Goal: Task Accomplishment & Management: Use online tool/utility

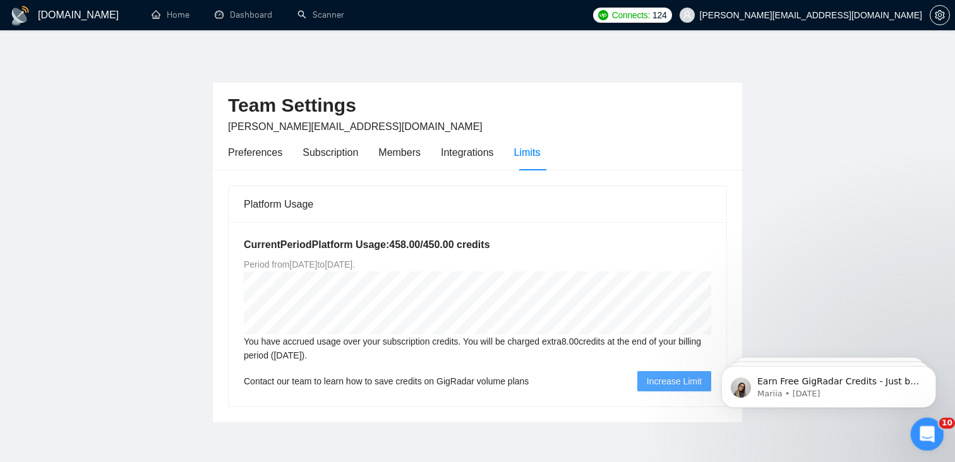
click at [917, 424] on div "Open Intercom Messenger" at bounding box center [926, 433] width 42 height 42
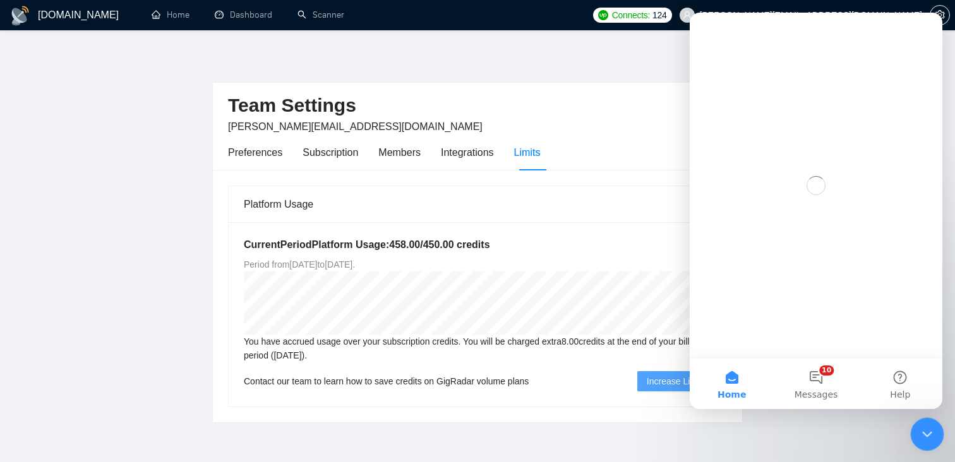
click at [918, 424] on div "Close Intercom Messenger" at bounding box center [925, 433] width 30 height 30
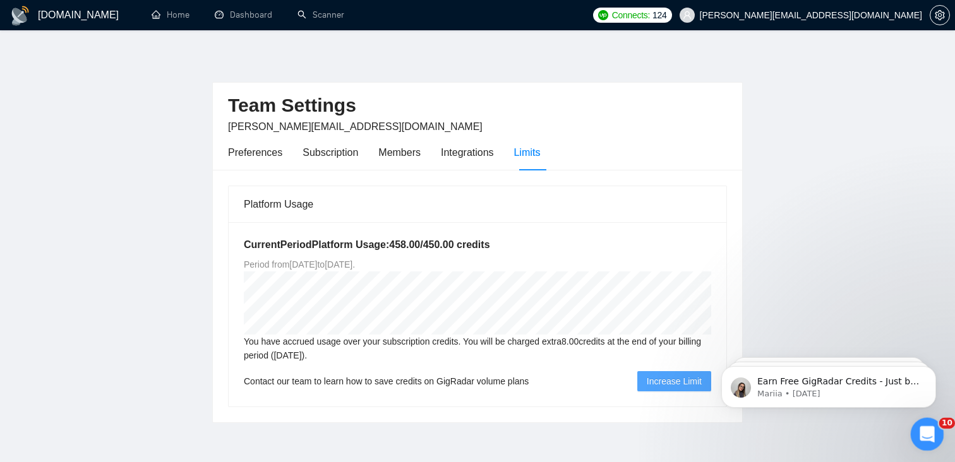
click at [920, 421] on div "Open Intercom Messenger" at bounding box center [926, 433] width 42 height 42
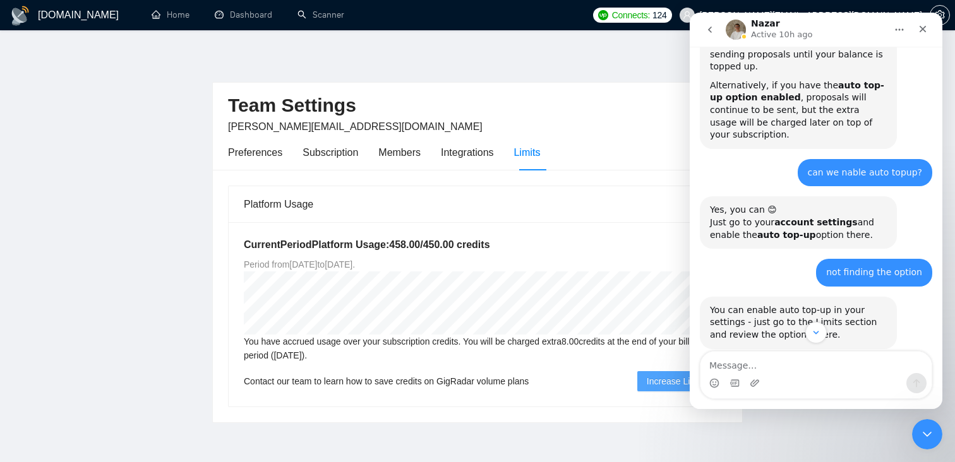
scroll to position [675, 0]
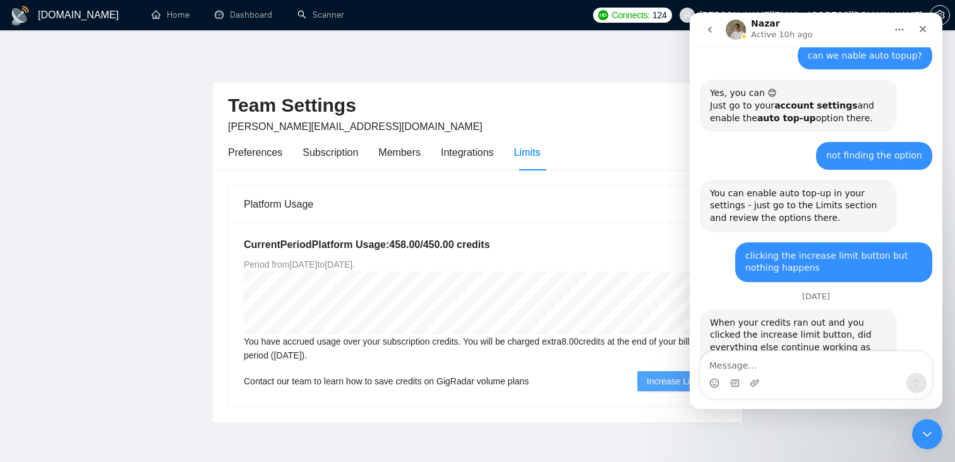
click at [461, 124] on div "Team Settings [PERSON_NAME][EMAIL_ADDRESS][DOMAIN_NAME]" at bounding box center [477, 109] width 499 height 52
click at [320, 20] on link "Scanner" at bounding box center [321, 14] width 47 height 11
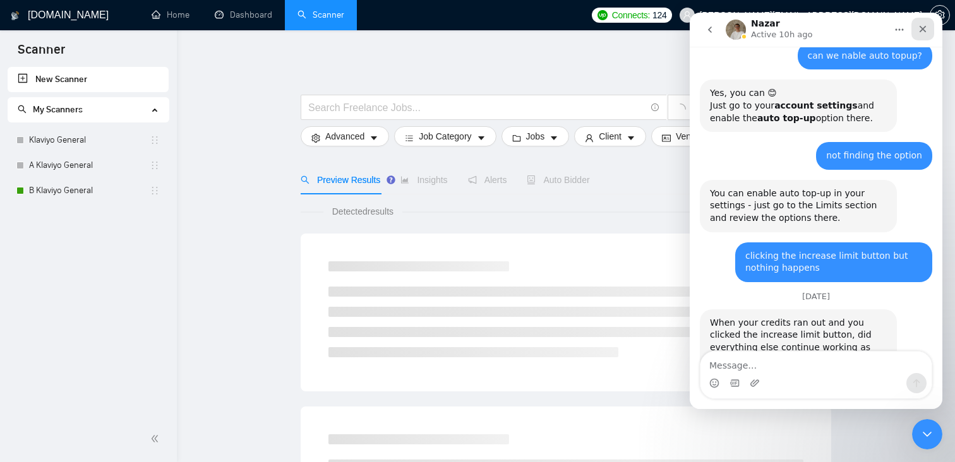
click at [925, 35] on div "Close" at bounding box center [923, 29] width 23 height 23
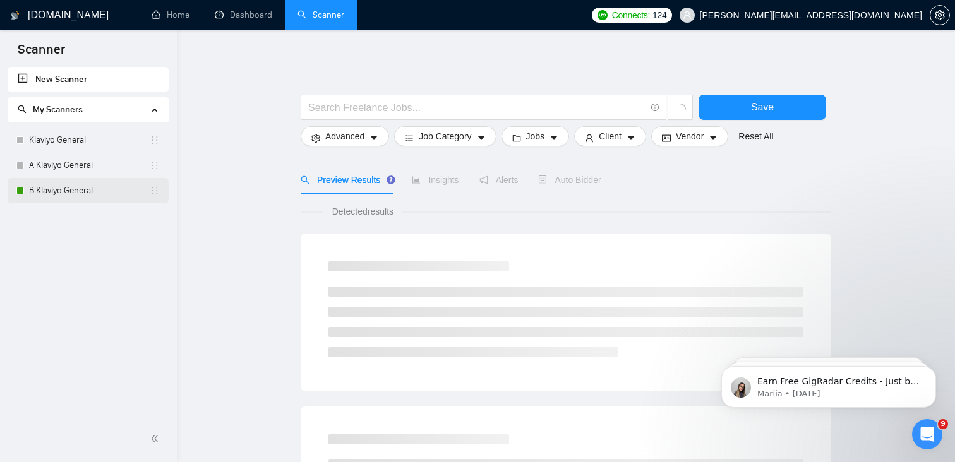
click at [76, 193] on link "B Klaviyo General" at bounding box center [89, 190] width 121 height 25
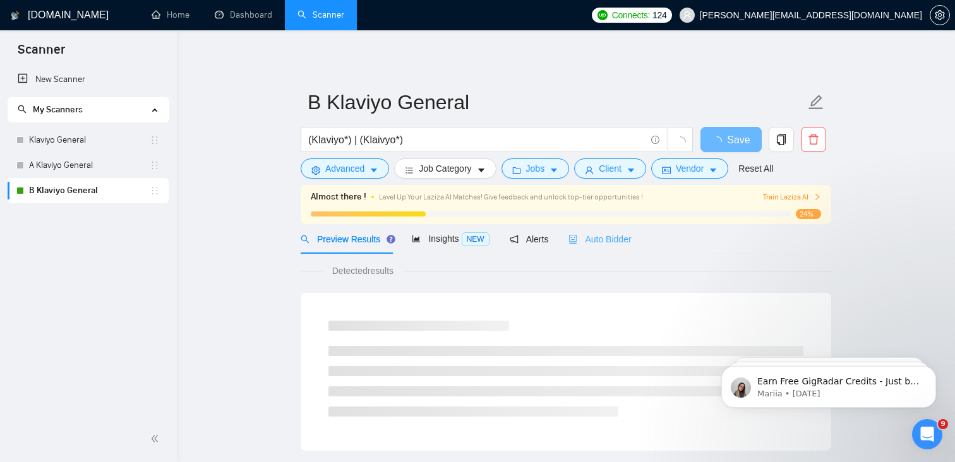
click at [596, 250] on div "Auto Bidder" at bounding box center [600, 239] width 63 height 30
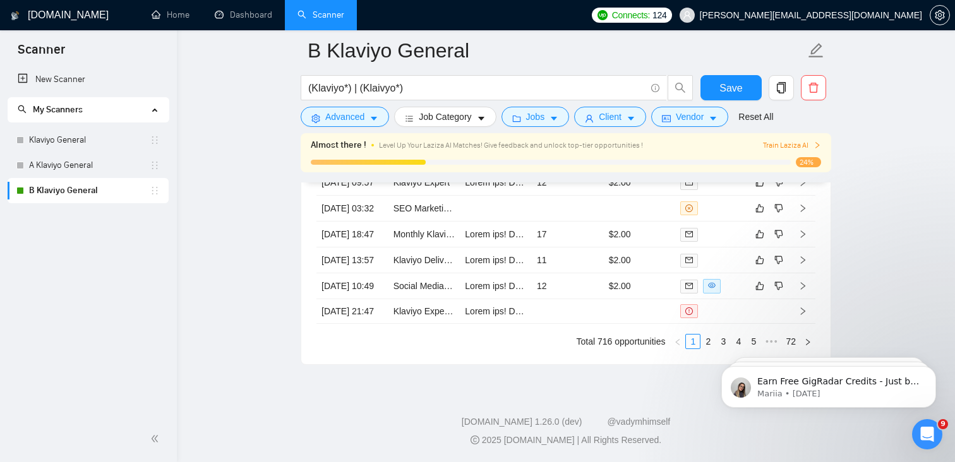
scroll to position [3788, 0]
click at [160, 20] on link "Home" at bounding box center [171, 14] width 38 height 11
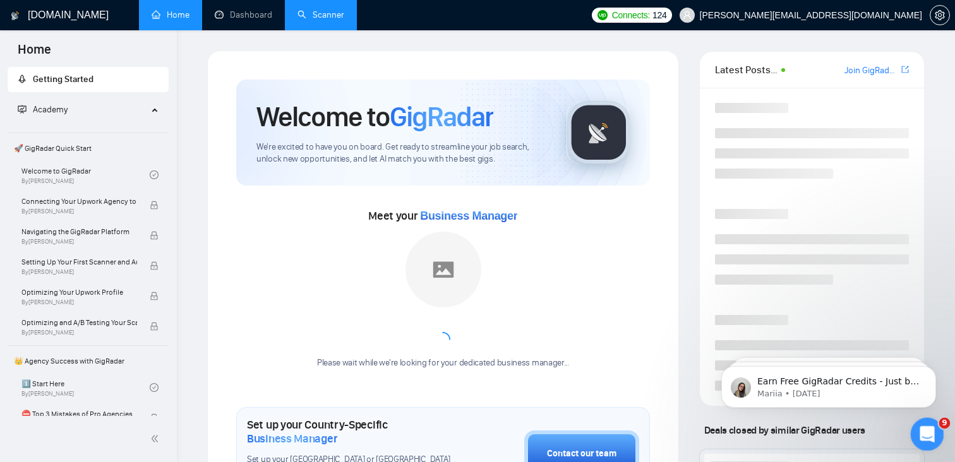
click at [931, 430] on icon "Open Intercom Messenger" at bounding box center [925, 433] width 21 height 21
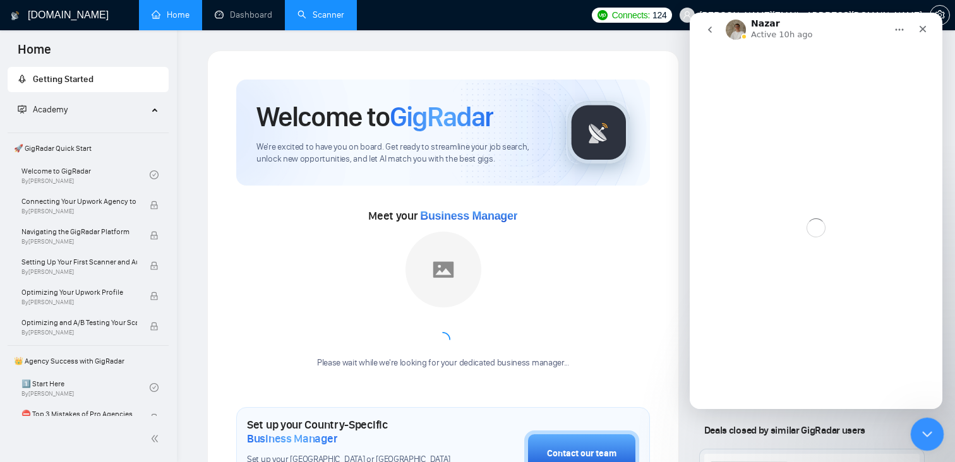
click at [931, 430] on icon "Close Intercom Messenger" at bounding box center [925, 432] width 15 height 15
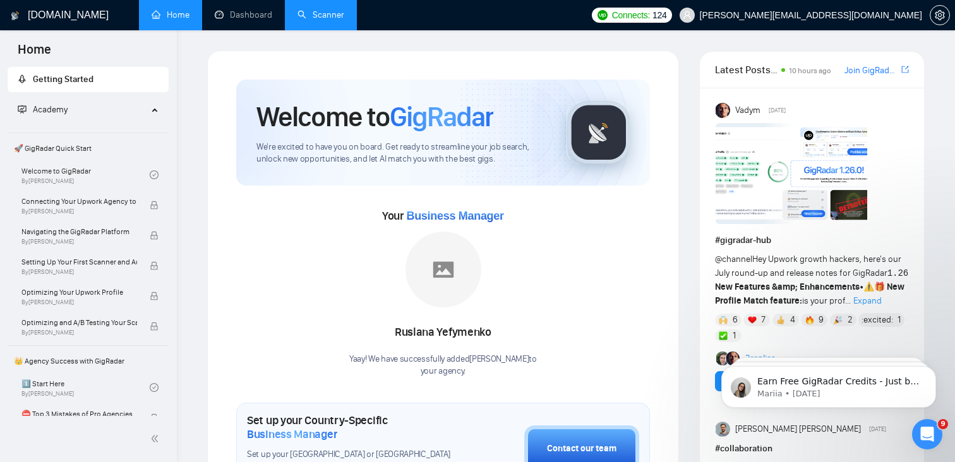
click at [860, 71] on link "Join GigRadar Slack Community" at bounding box center [872, 71] width 54 height 14
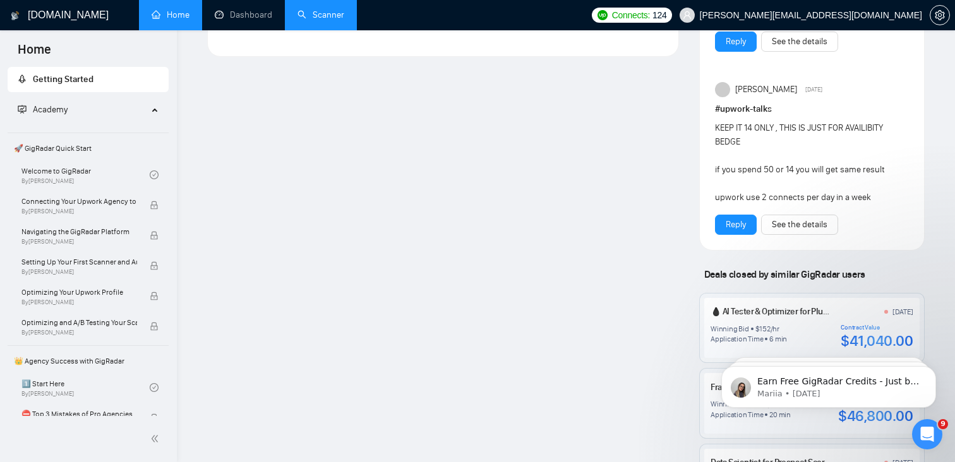
scroll to position [890, 0]
click at [746, 221] on link "Reply" at bounding box center [736, 224] width 20 height 14
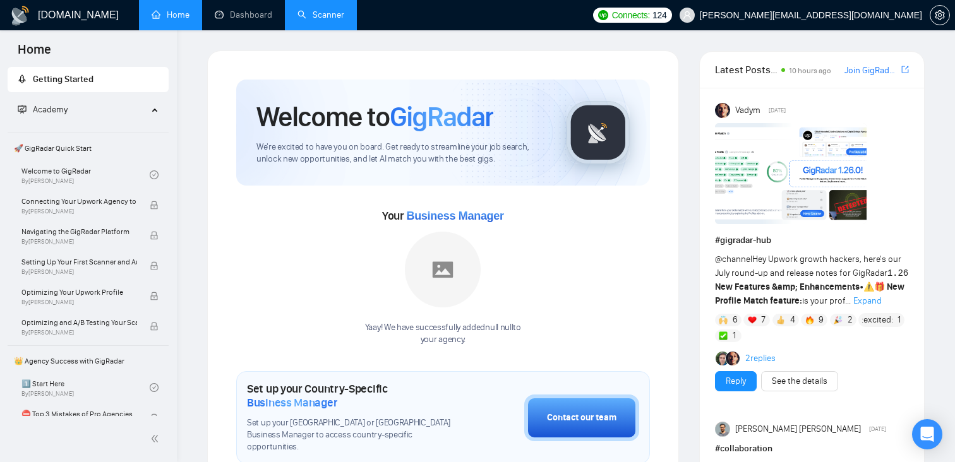
click at [298, 20] on link "Scanner" at bounding box center [321, 14] width 47 height 11
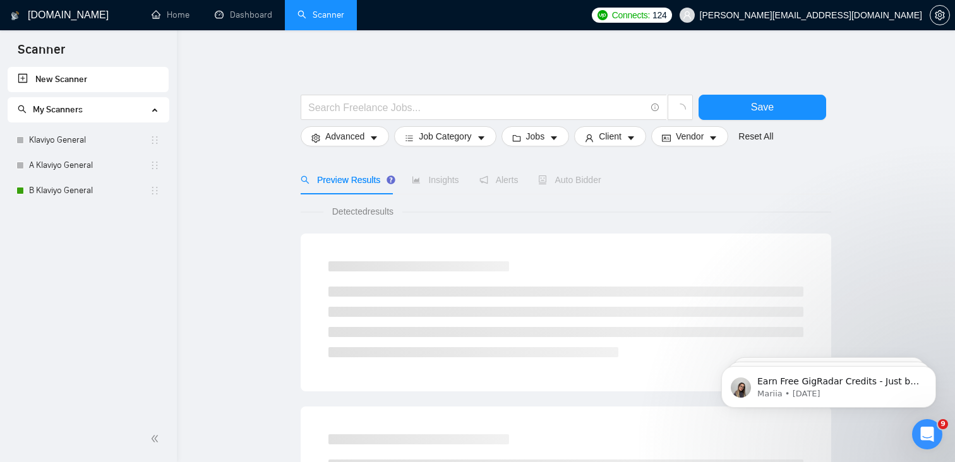
click at [579, 171] on div "Auto Bidder" at bounding box center [569, 180] width 63 height 29
click at [85, 201] on link "B Klaviyo General" at bounding box center [89, 190] width 121 height 25
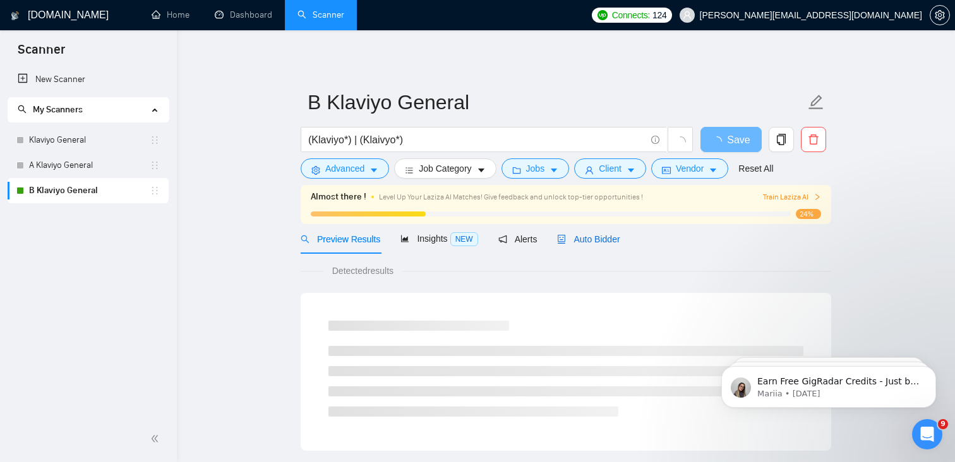
click at [620, 235] on span "Auto Bidder" at bounding box center [588, 239] width 63 height 10
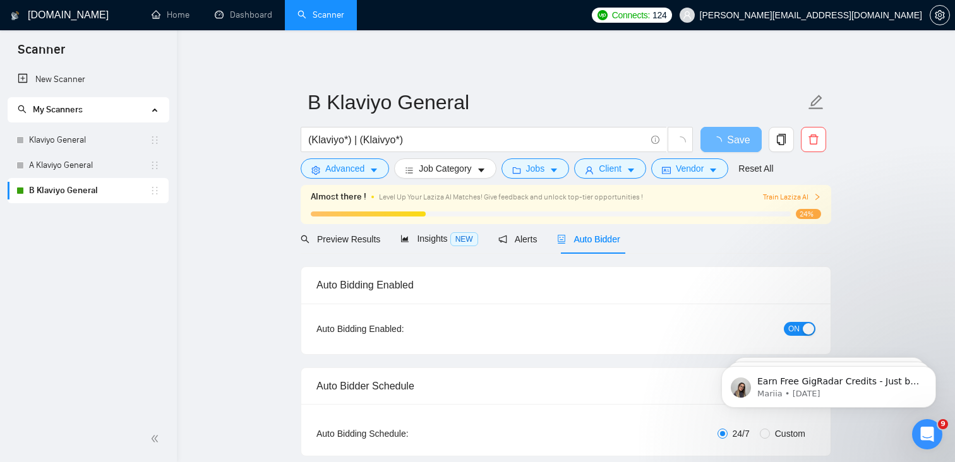
radio input "false"
radio input "true"
checkbox input "true"
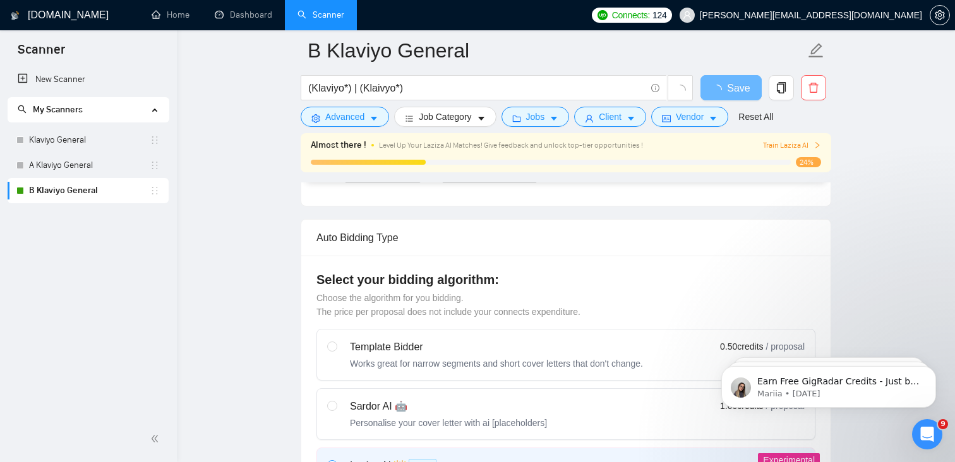
scroll to position [430, 0]
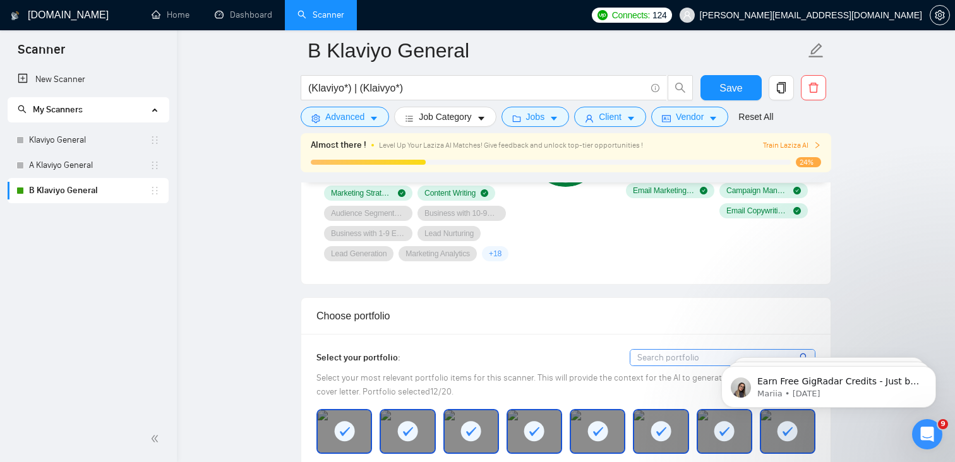
click at [567, 229] on div "93 % Great Match" at bounding box center [566, 151] width 85 height 236
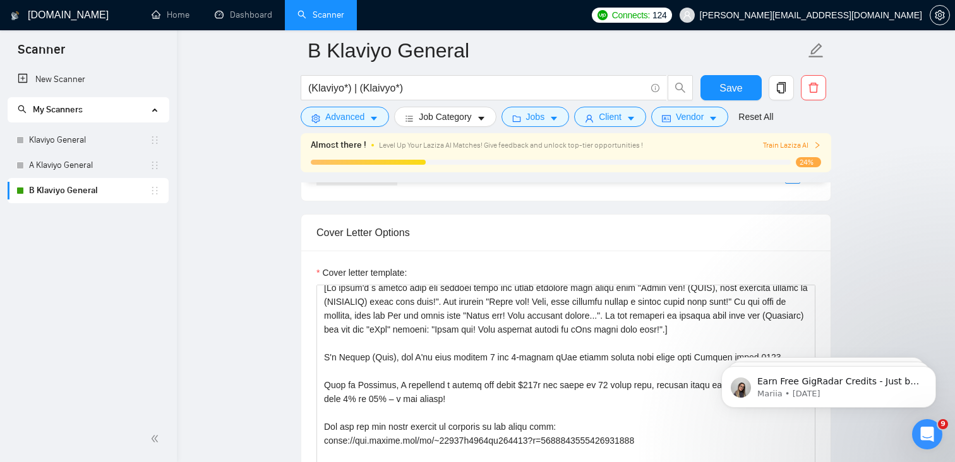
scroll to position [1581, 0]
